Goal: Obtain resource: Download file/media

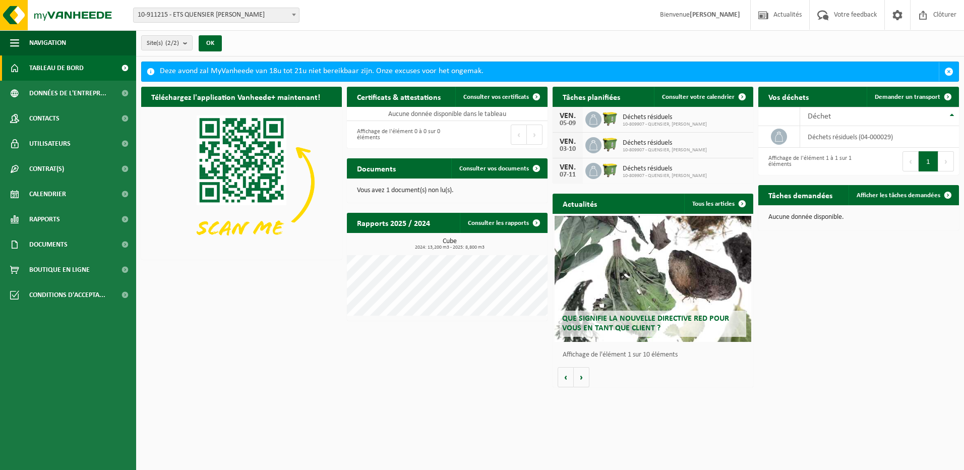
click at [624, 281] on div "Que signifie la nouvelle directive RED pour vous en tant que client ?" at bounding box center [653, 279] width 197 height 126
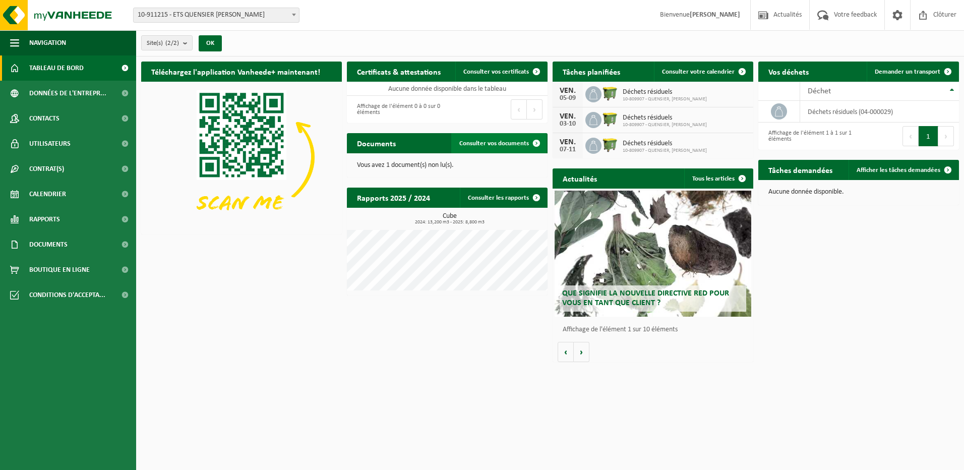
click at [496, 142] on span "Consulter vos documents" at bounding box center [495, 143] width 70 height 7
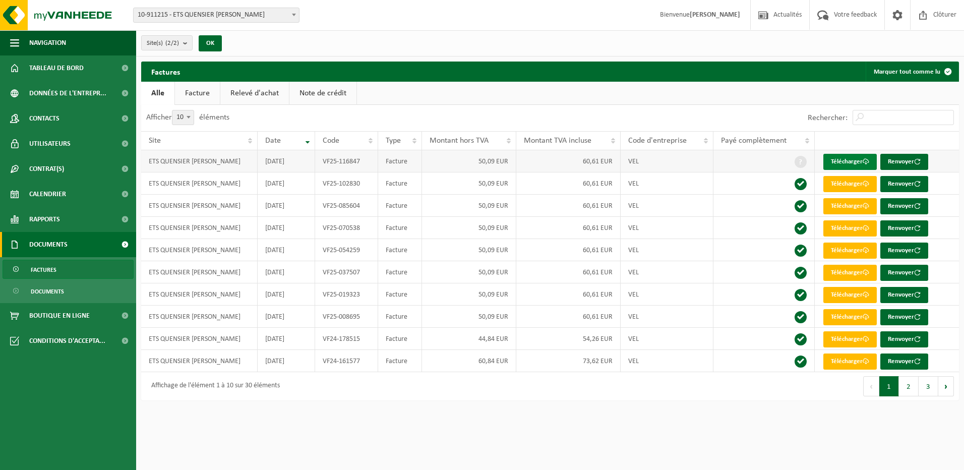
click at [851, 162] on link "Télécharger" at bounding box center [850, 162] width 53 height 16
